Goal: Information Seeking & Learning: Find contact information

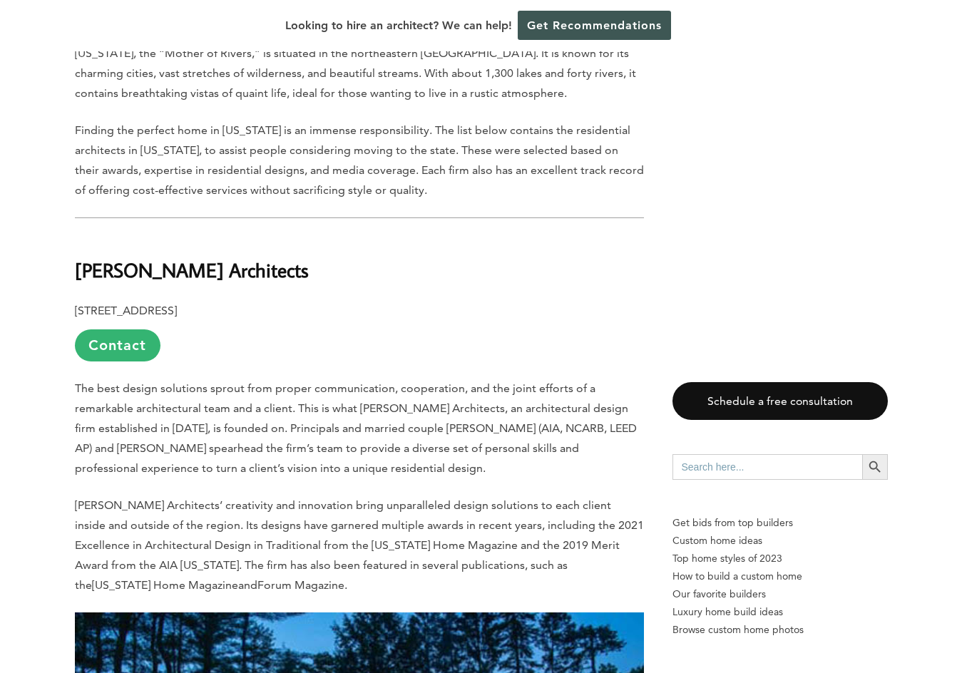
scroll to position [499, 0]
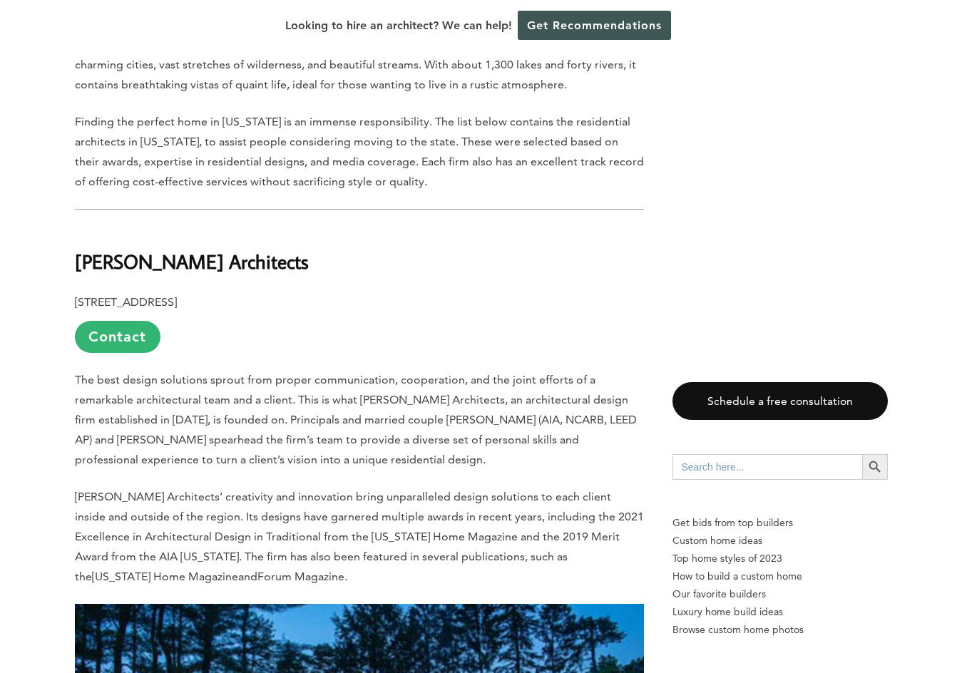
drag, startPoint x: 140, startPoint y: 303, endPoint x: 228, endPoint y: 285, distance: 89.5
copy b "[GEOGRAPHIC_DATA], [GEOGRAPHIC_DATA]"
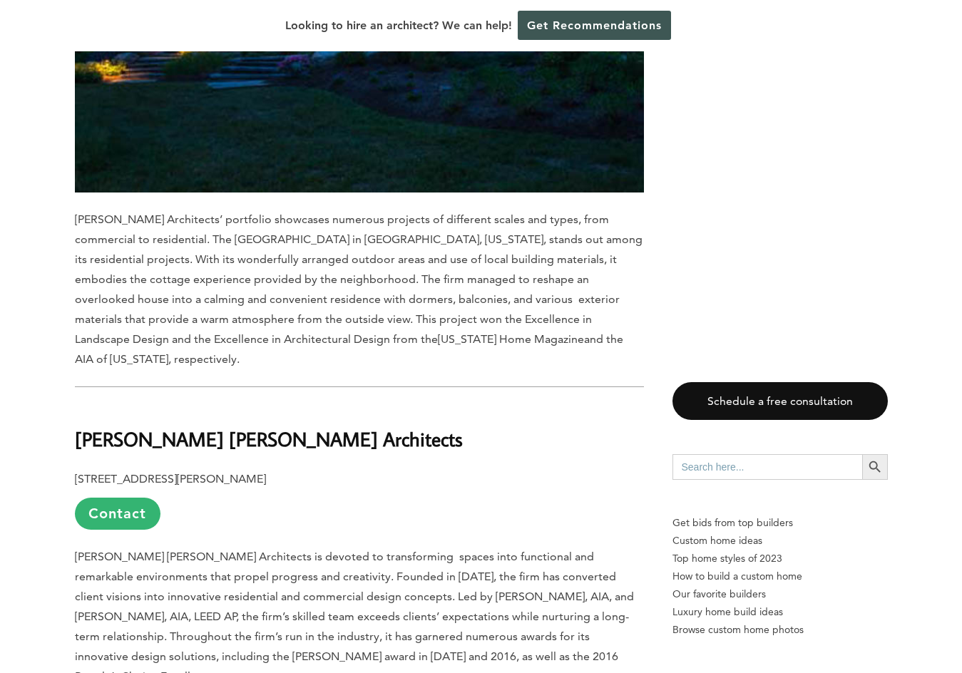
scroll to position [1426, 0]
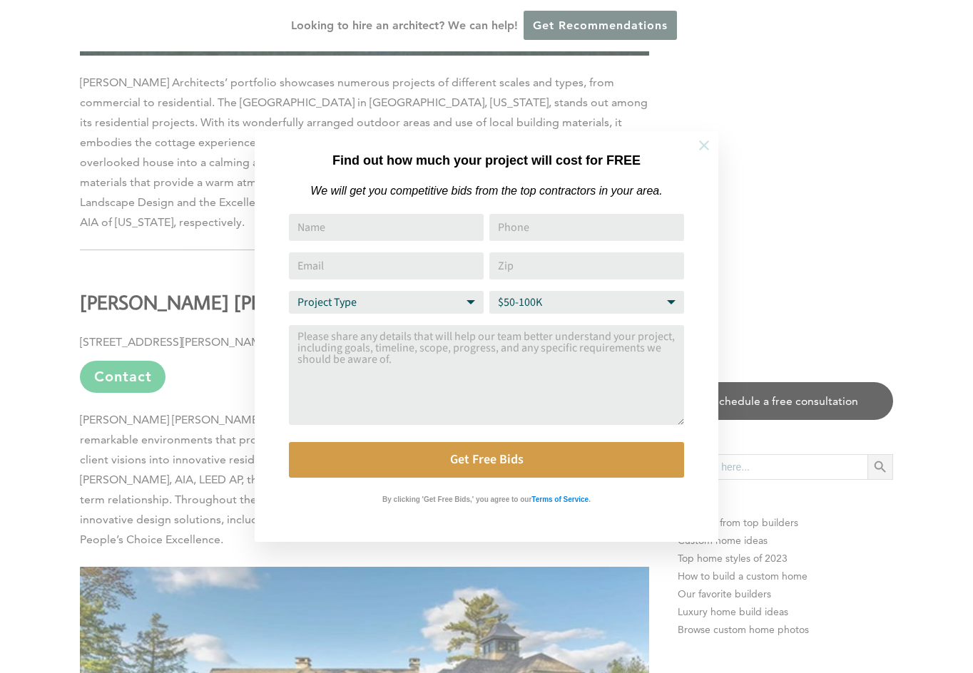
click at [707, 136] on button at bounding box center [704, 146] width 50 height 50
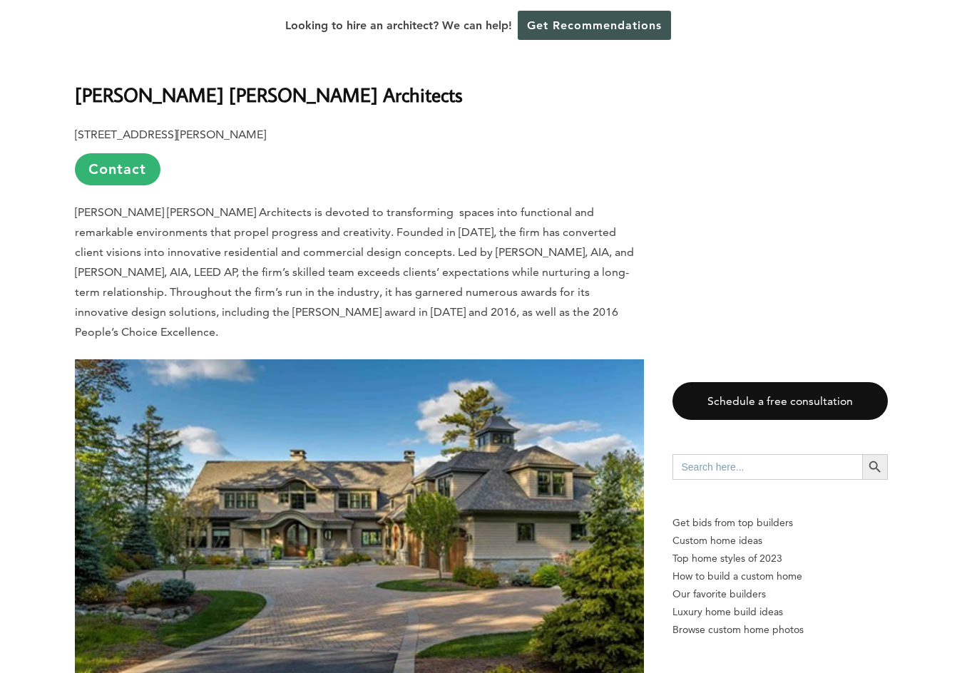
scroll to position [1640, 0]
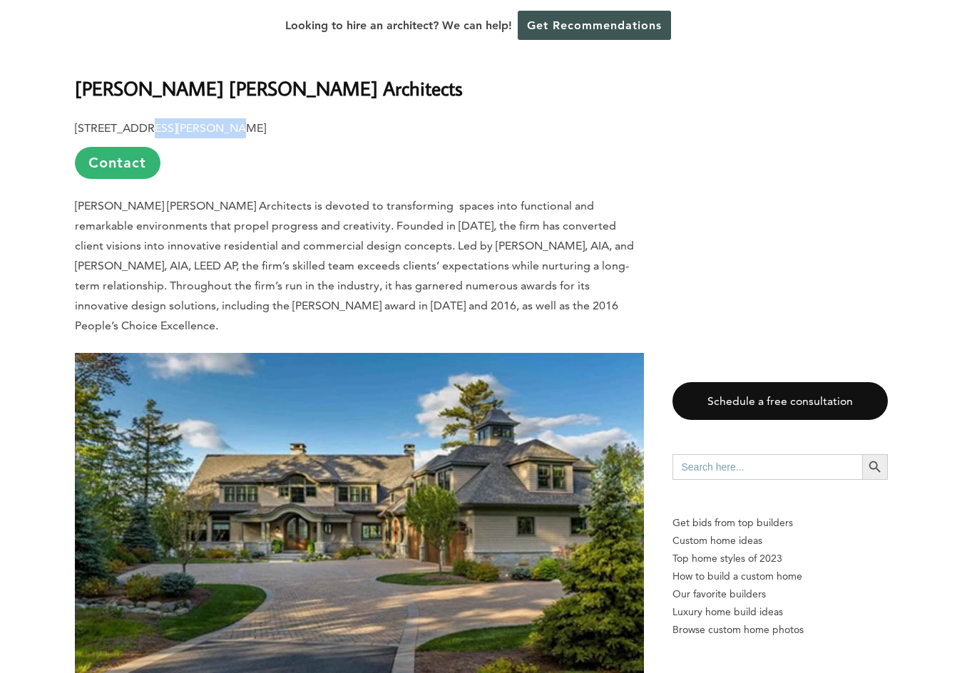
drag, startPoint x: 136, startPoint y: 104, endPoint x: 218, endPoint y: 108, distance: 82.8
click at [218, 121] on b "[STREET_ADDRESS][PERSON_NAME]" at bounding box center [170, 128] width 191 height 14
copy b "[GEOGRAPHIC_DATA], [GEOGRAPHIC_DATA]"
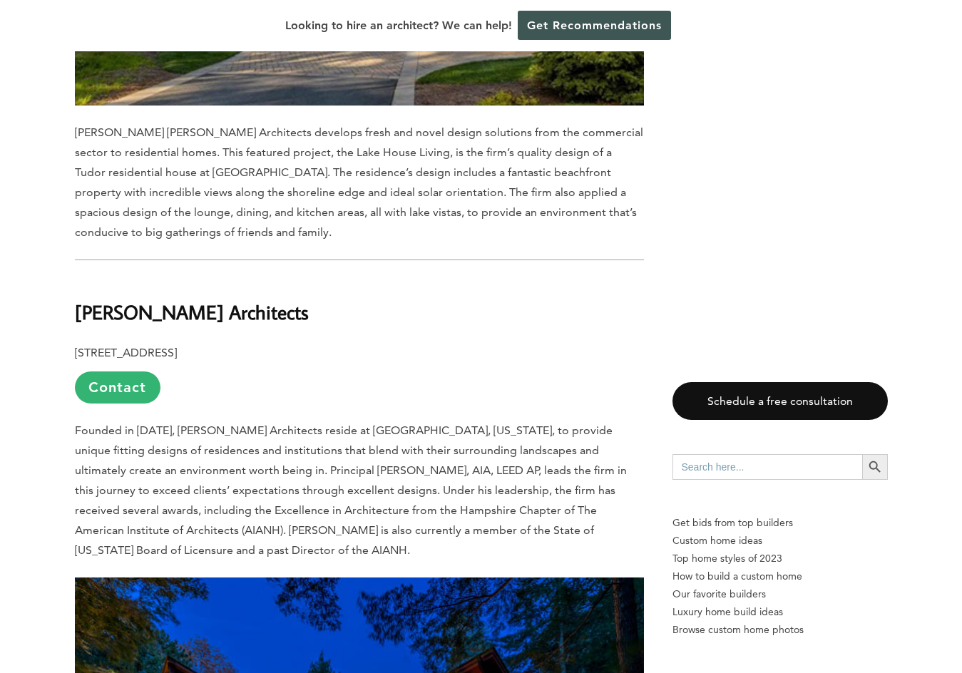
scroll to position [2353, 0]
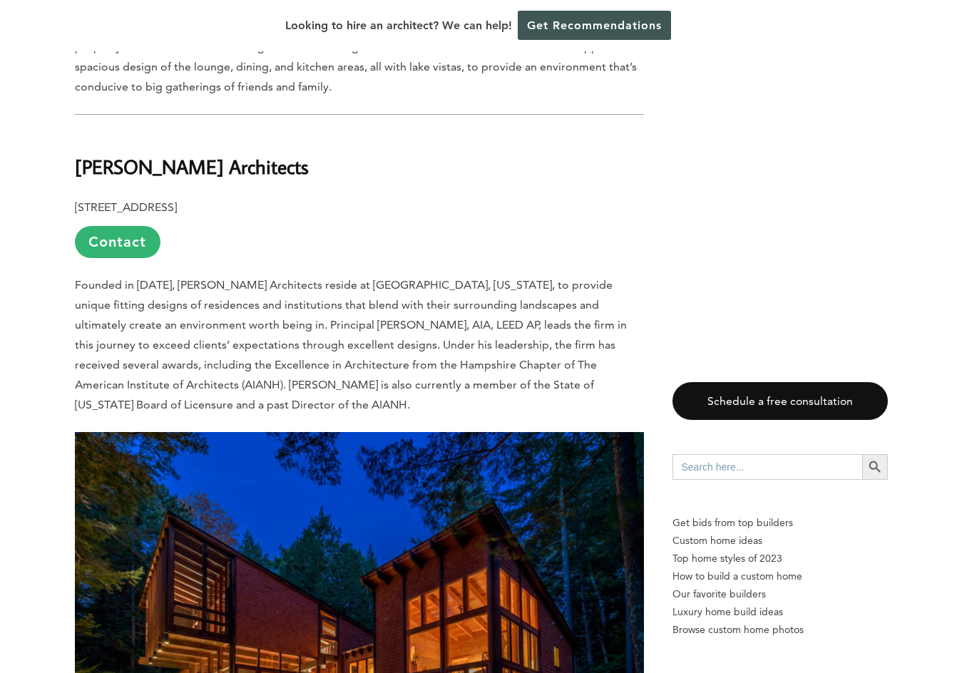
drag, startPoint x: 75, startPoint y: 127, endPoint x: 333, endPoint y: 111, distance: 258.6
click at [333, 132] on h2 "[PERSON_NAME] Architects" at bounding box center [359, 156] width 569 height 49
copy b "[PERSON_NAME] Architects"
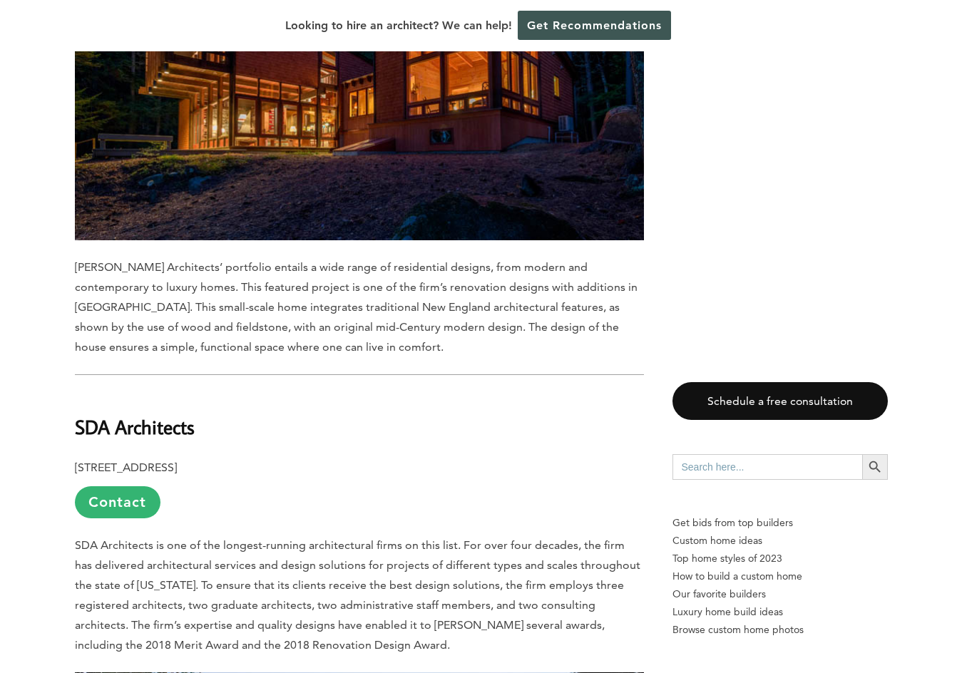
scroll to position [3067, 0]
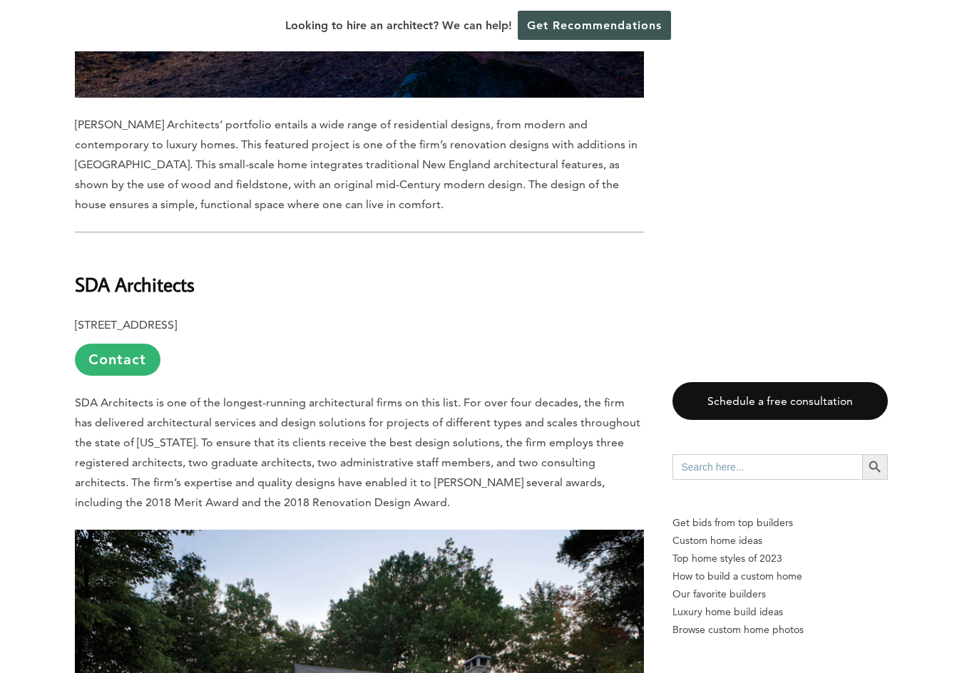
drag, startPoint x: 188, startPoint y: 285, endPoint x: 260, endPoint y: 285, distance: 72.7
click at [177, 318] on b "[STREET_ADDRESS]" at bounding box center [126, 325] width 102 height 14
copy b "Holderness, [GEOGRAPHIC_DATA]"
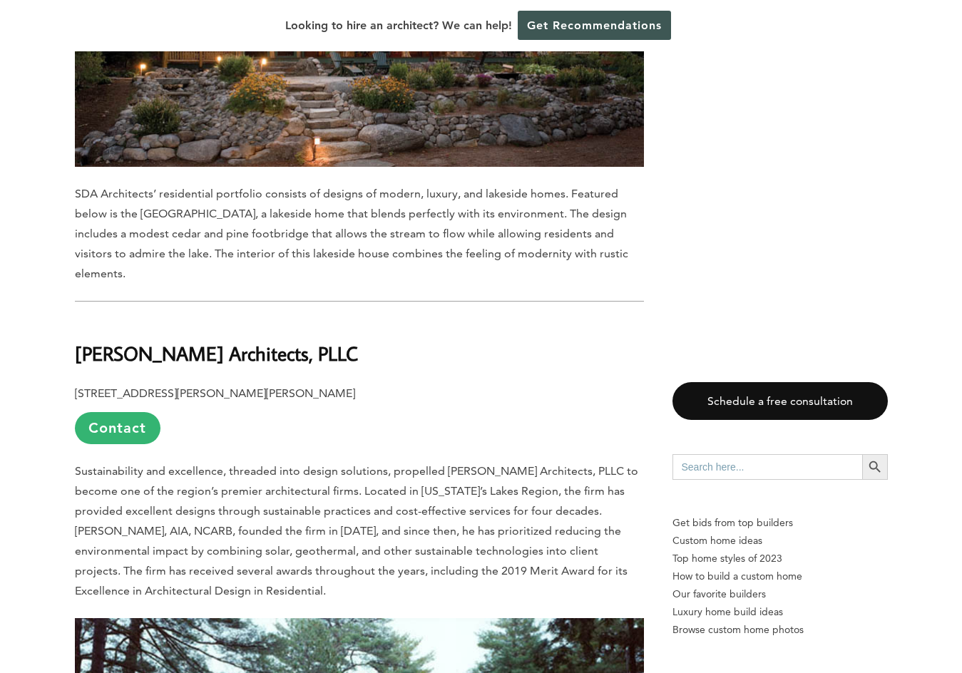
scroll to position [3851, 0]
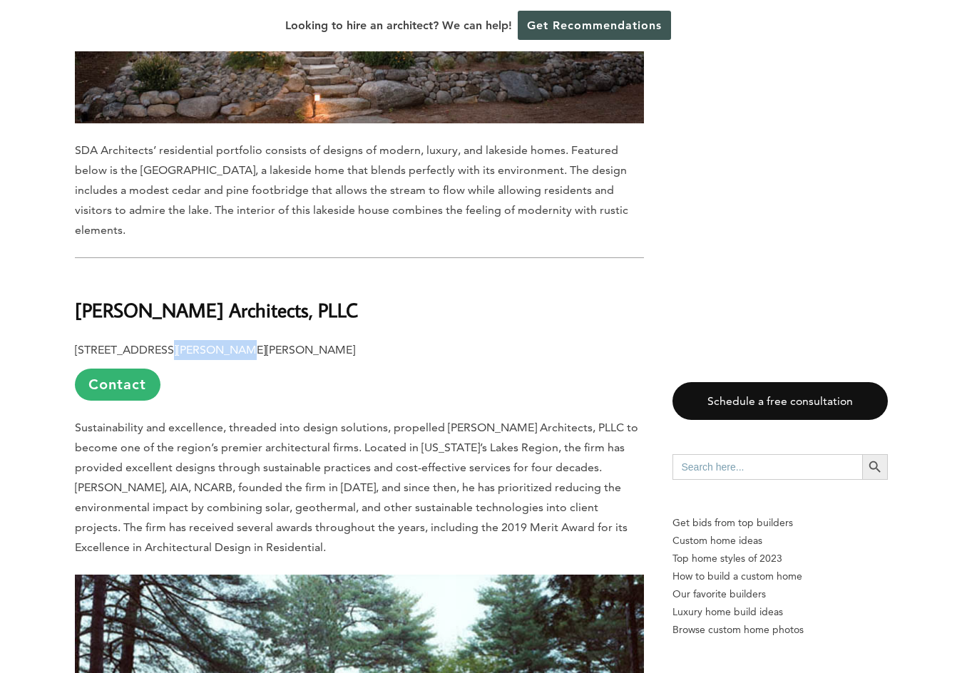
drag, startPoint x: 154, startPoint y: 312, endPoint x: 223, endPoint y: 302, distance: 69.1
click at [223, 340] on p "[STREET_ADDRESS][PERSON_NAME][PERSON_NAME] Contact" at bounding box center [359, 370] width 569 height 61
copy b "[PERSON_NAME], [GEOGRAPHIC_DATA]"
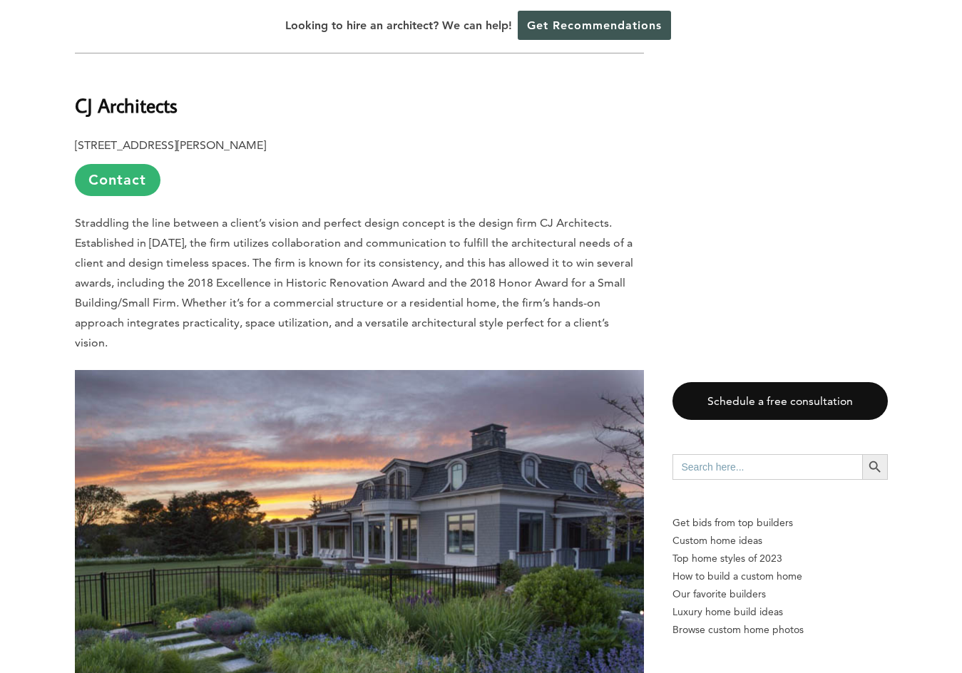
scroll to position [6276, 0]
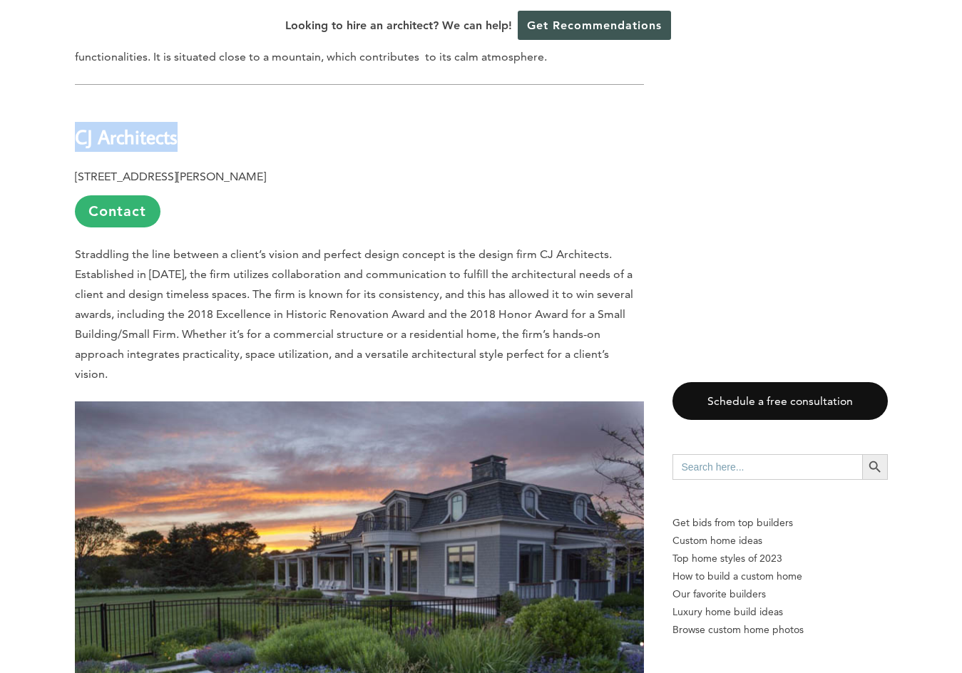
drag, startPoint x: 76, startPoint y: 98, endPoint x: 208, endPoint y: 96, distance: 132.0
click at [208, 102] on h2 "CJ Architects" at bounding box center [359, 126] width 569 height 49
copy b "CJ Architects"
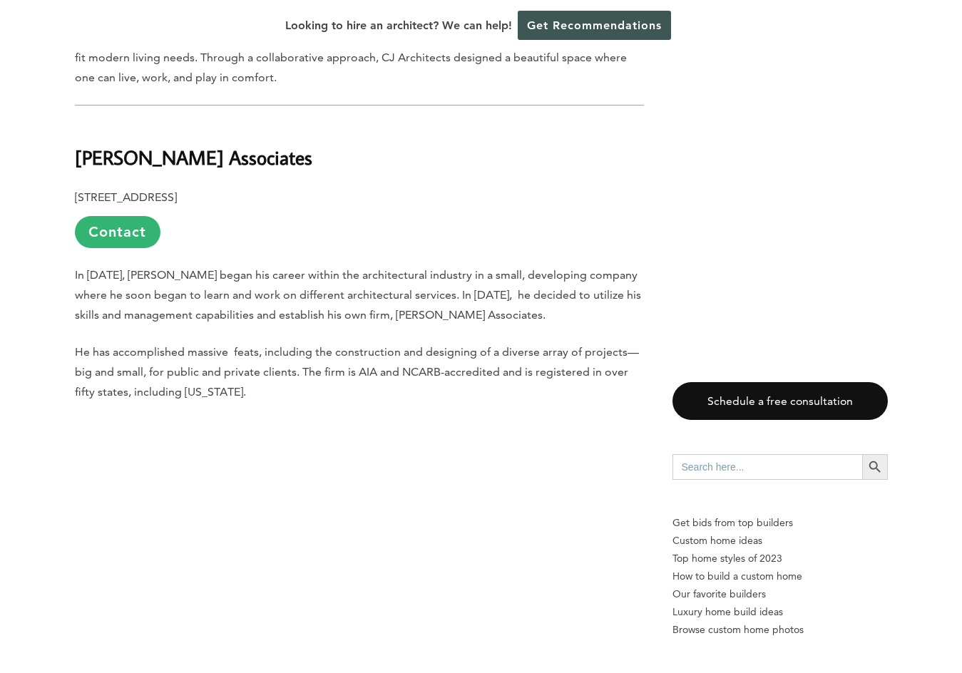
scroll to position [7060, 0]
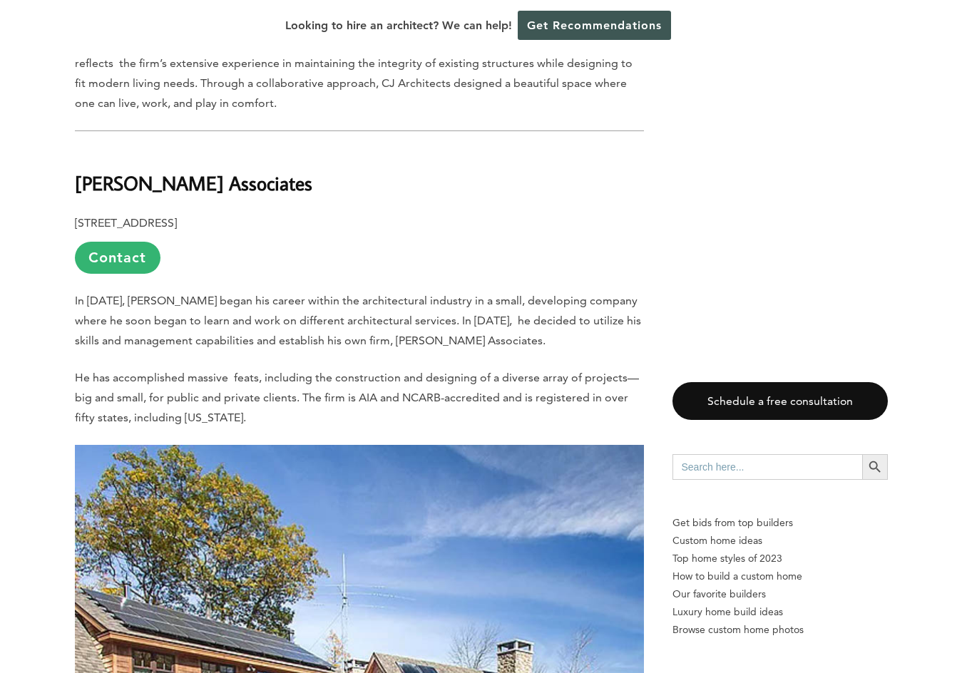
drag, startPoint x: 174, startPoint y: 162, endPoint x: 228, endPoint y: 162, distance: 54.2
click at [177, 216] on b "[STREET_ADDRESS]" at bounding box center [126, 223] width 102 height 14
copy b "[GEOGRAPHIC_DATA], [GEOGRAPHIC_DATA]"
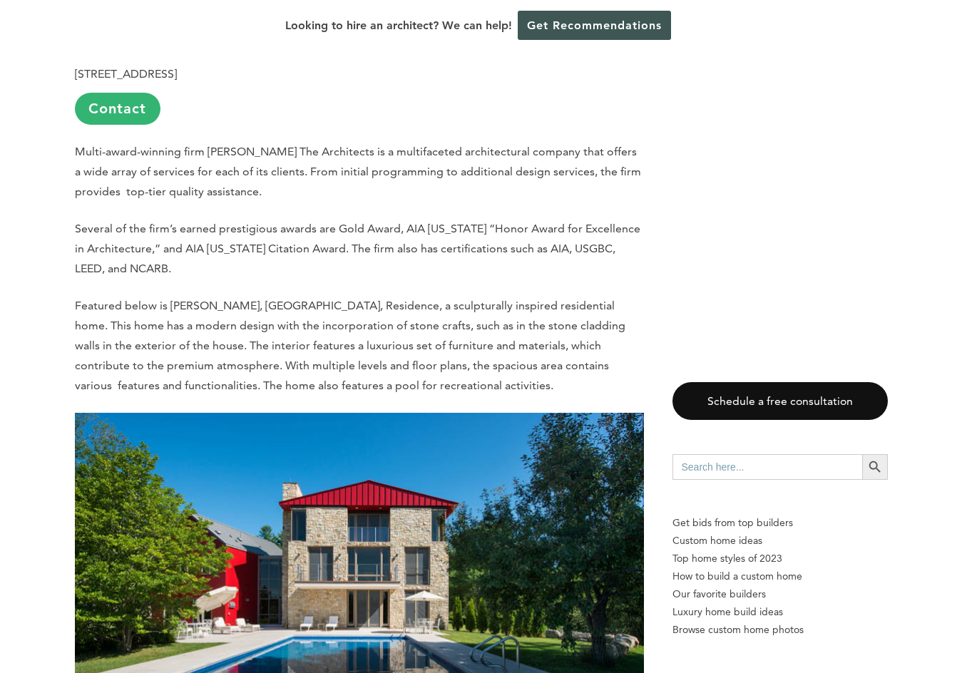
scroll to position [9271, 0]
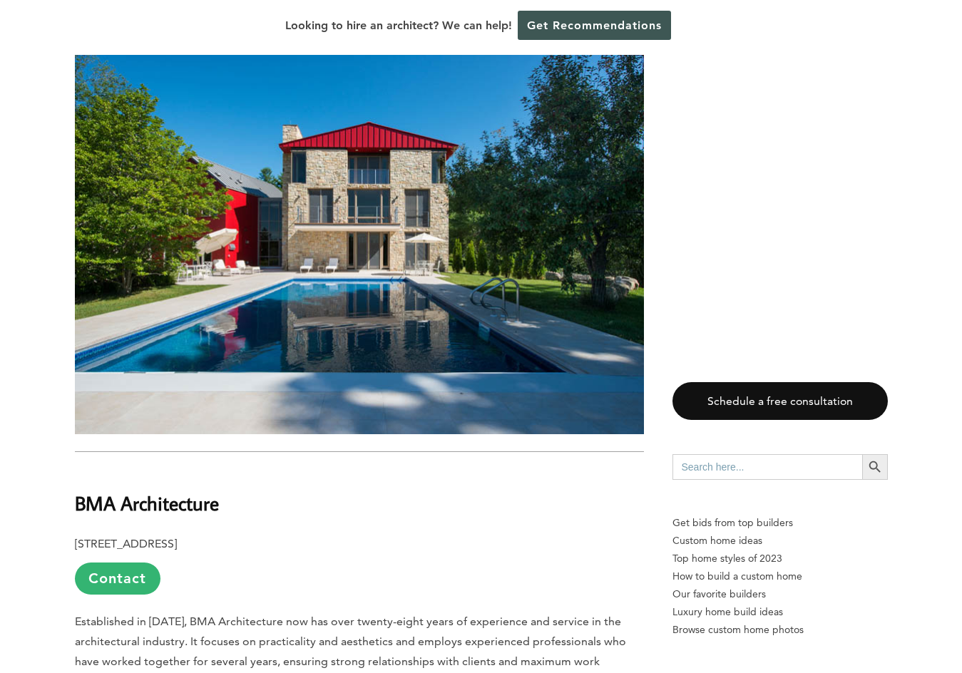
drag, startPoint x: 145, startPoint y: 481, endPoint x: 208, endPoint y: 486, distance: 63.0
click at [177, 537] on b "[STREET_ADDRESS]" at bounding box center [126, 544] width 102 height 14
copy b "[GEOGRAPHIC_DATA], [GEOGRAPHIC_DATA]"
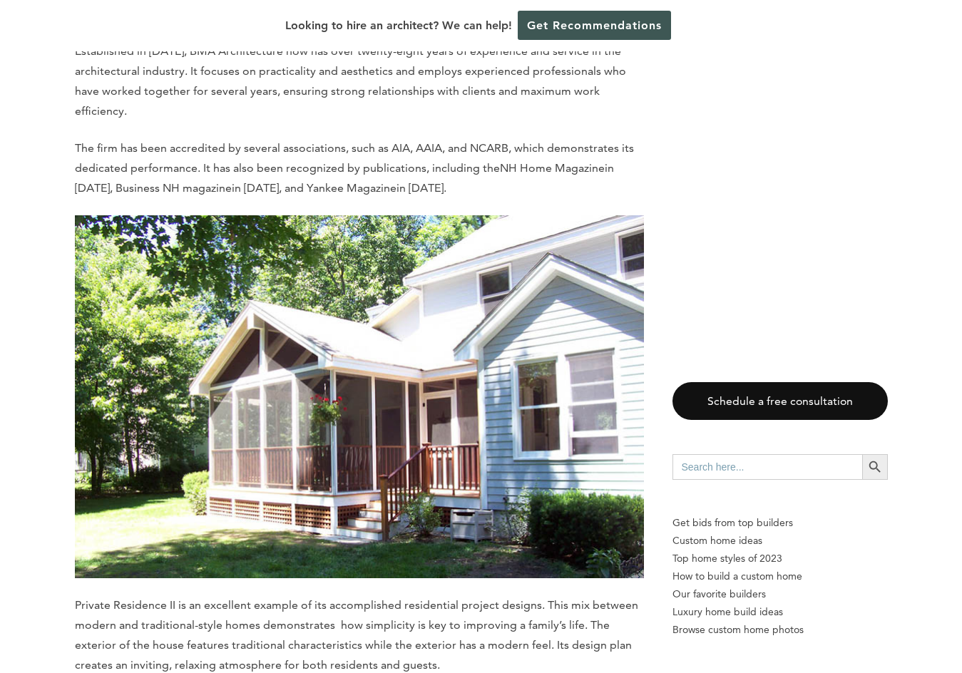
scroll to position [9628, 0]
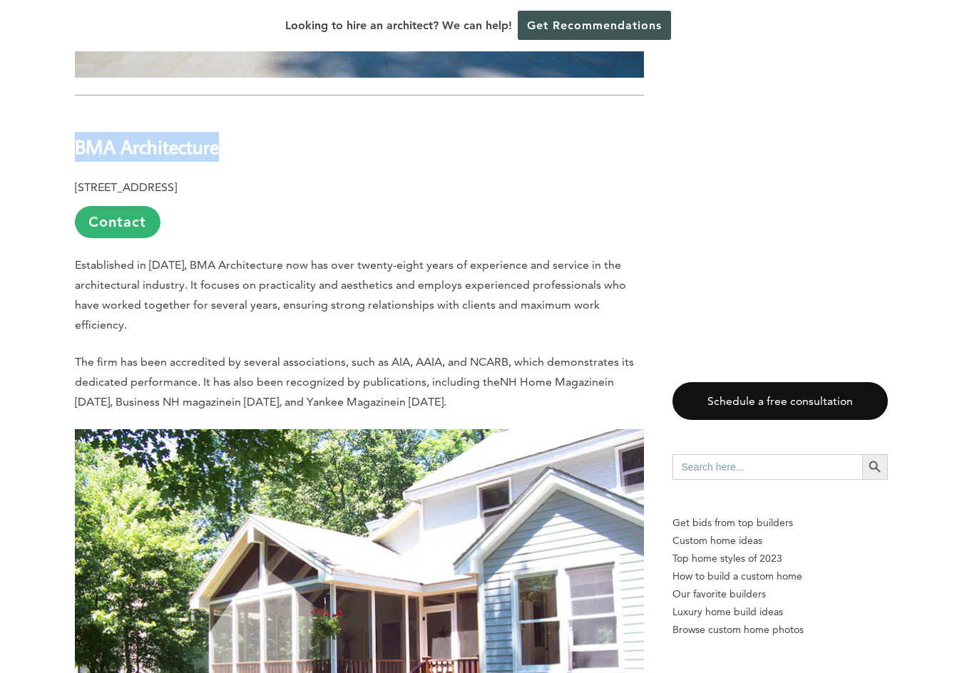
drag, startPoint x: 67, startPoint y: 86, endPoint x: 238, endPoint y: 81, distance: 171.2
copy b "BMA Architecture"
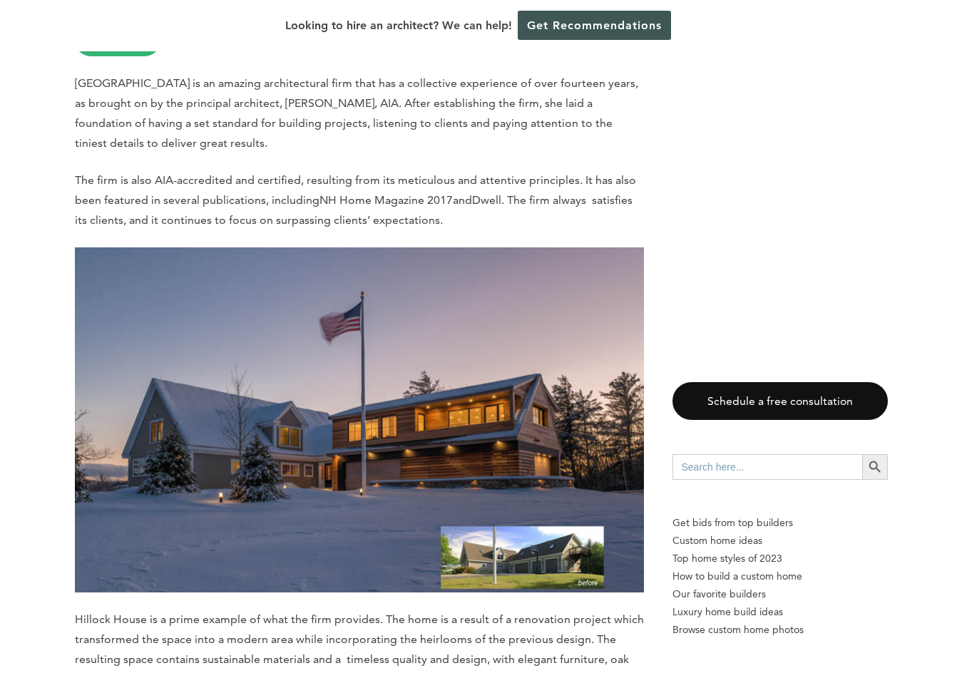
scroll to position [11268, 0]
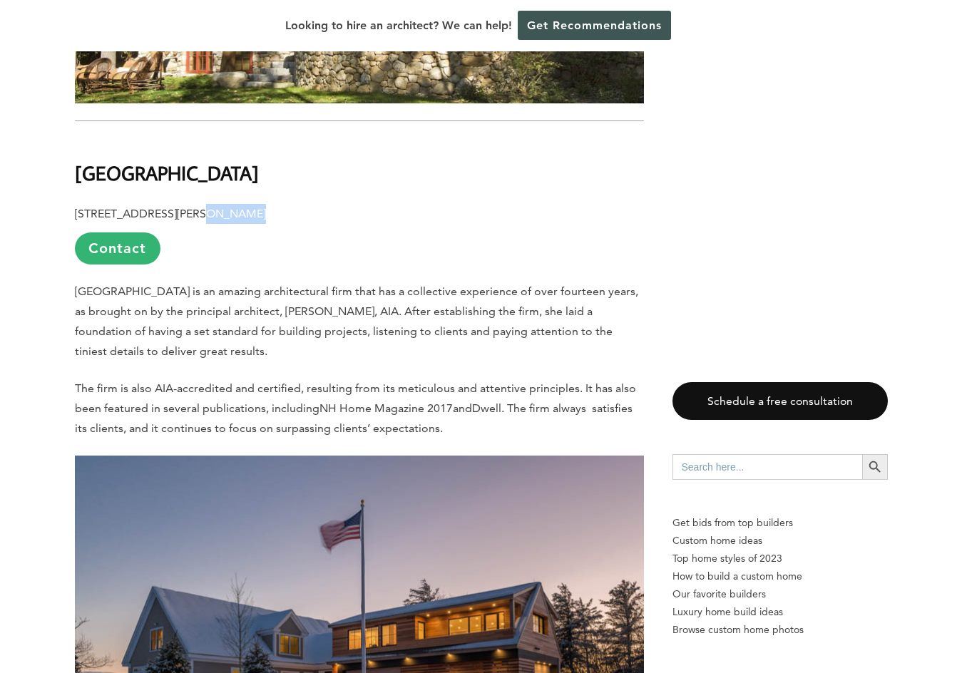
drag, startPoint x: 195, startPoint y: 153, endPoint x: 220, endPoint y: 150, distance: 25.2
click at [234, 204] on p "[STREET_ADDRESS][PERSON_NAME] Contact" at bounding box center [359, 234] width 569 height 61
drag, startPoint x: 191, startPoint y: 153, endPoint x: 248, endPoint y: 150, distance: 57.1
click at [248, 207] on b "[STREET_ADDRESS][PERSON_NAME]" at bounding box center [170, 214] width 191 height 14
copy b "[PERSON_NAME], [GEOGRAPHIC_DATA]"
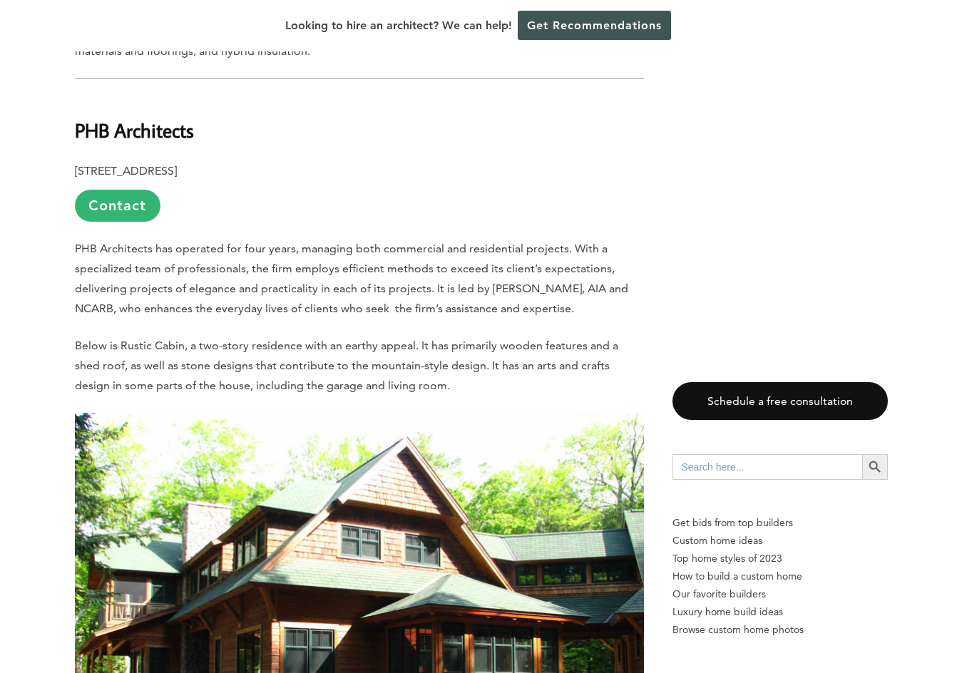
scroll to position [11981, 0]
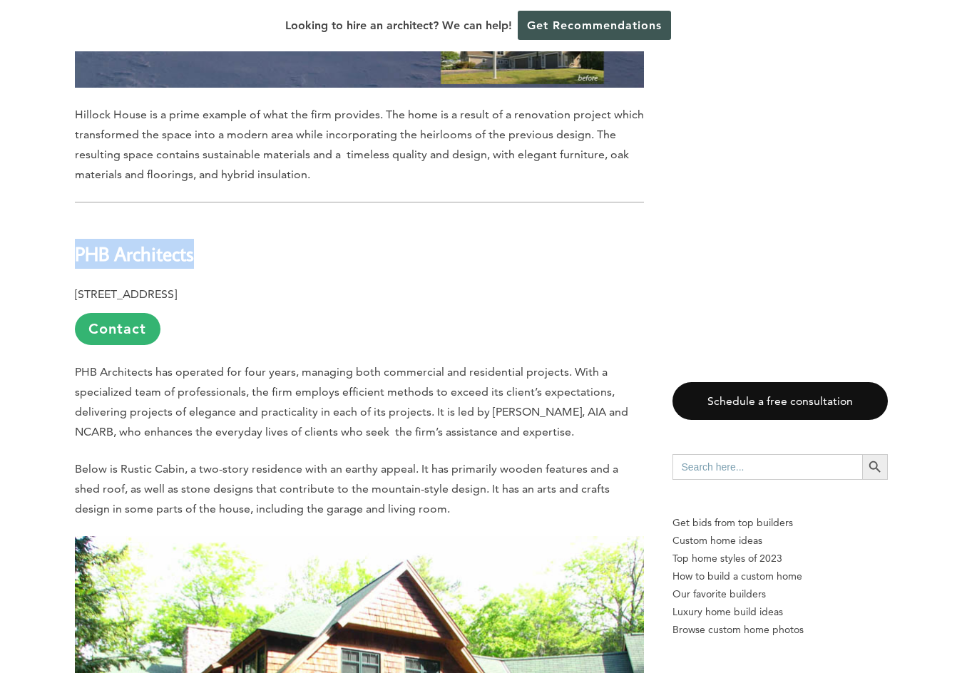
drag, startPoint x: 131, startPoint y: 190, endPoint x: 31, endPoint y: 173, distance: 102.0
